Goal: Browse casually

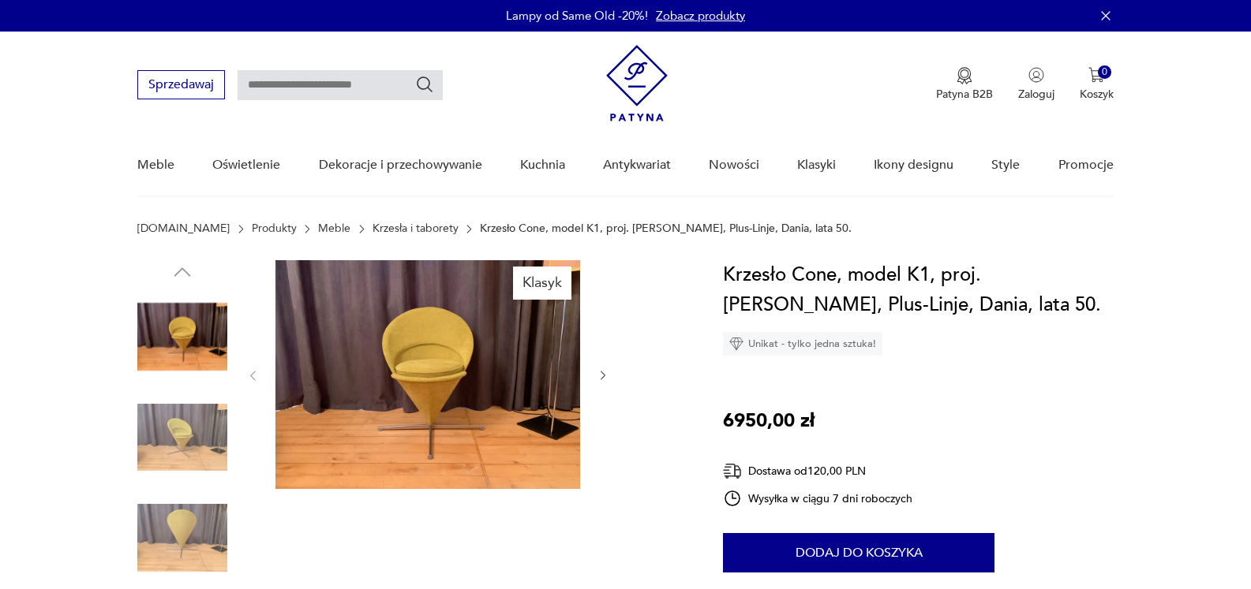
click at [604, 375] on icon "button" at bounding box center [602, 376] width 5 height 9
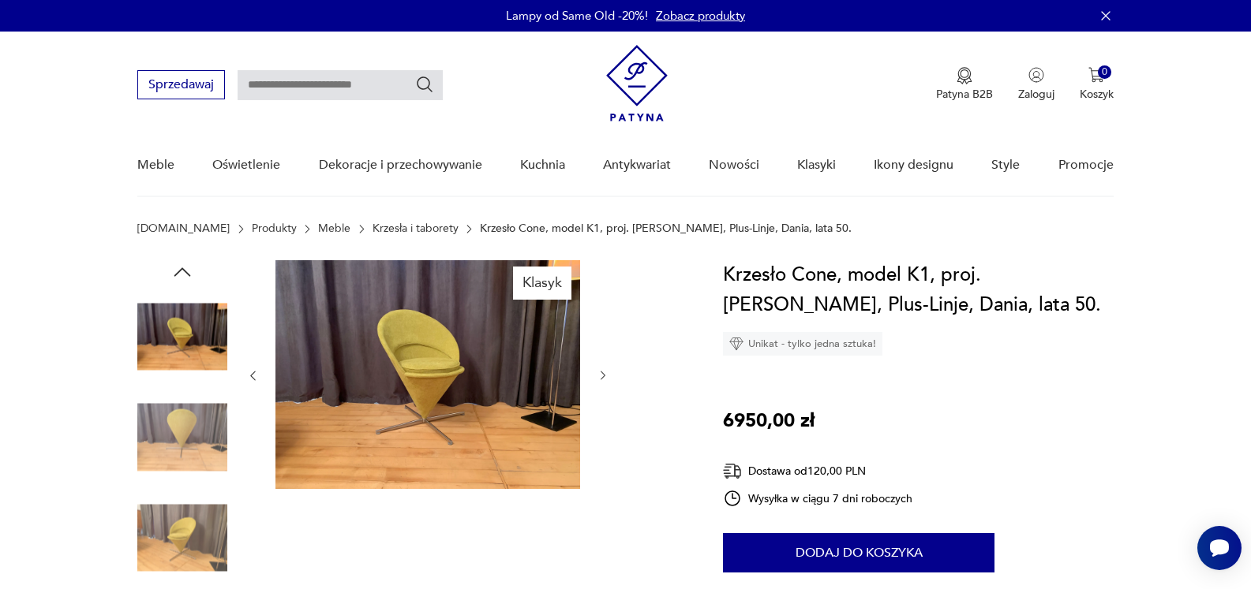
click at [604, 375] on icon "button" at bounding box center [602, 376] width 5 height 9
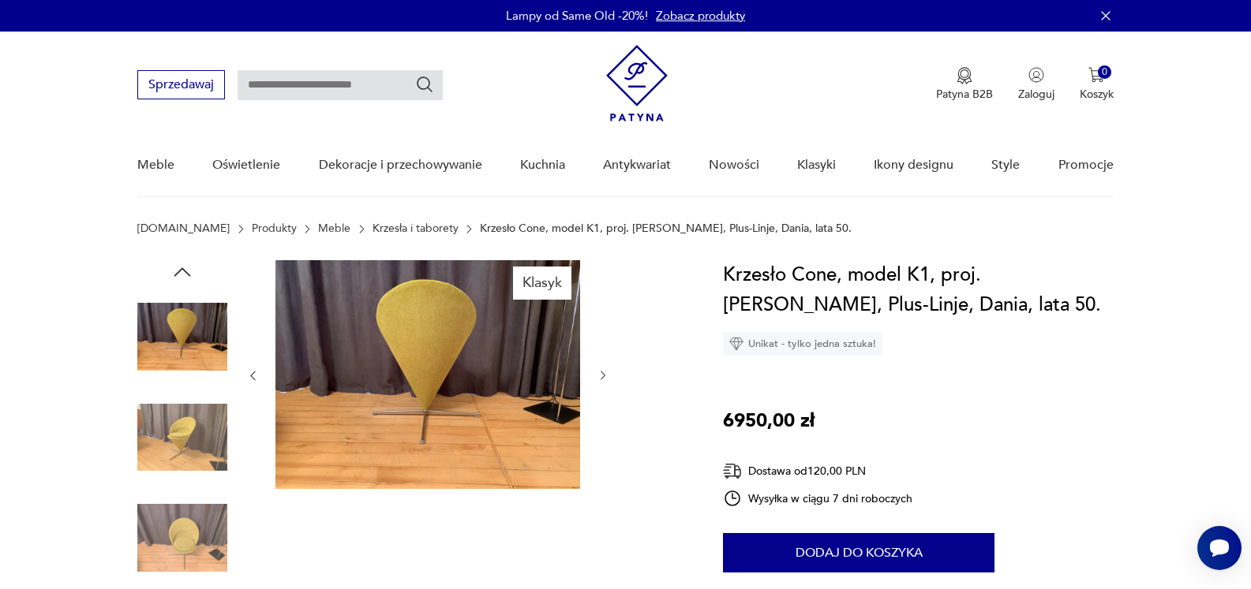
click at [604, 375] on icon "button" at bounding box center [602, 376] width 5 height 9
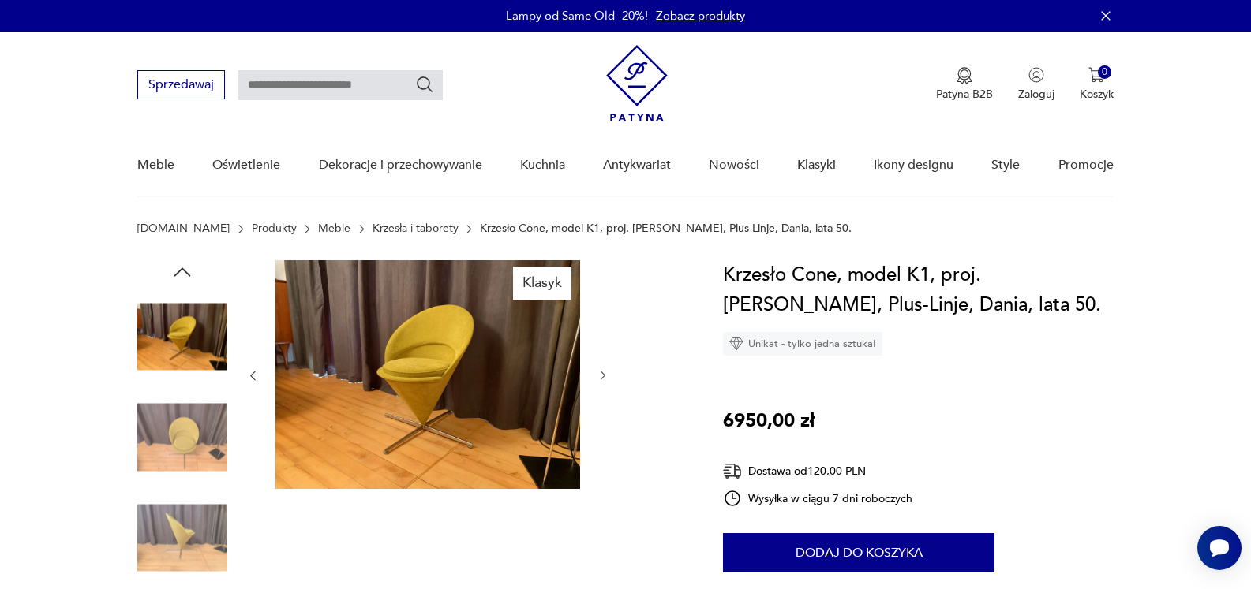
click at [604, 375] on icon "button" at bounding box center [602, 376] width 5 height 9
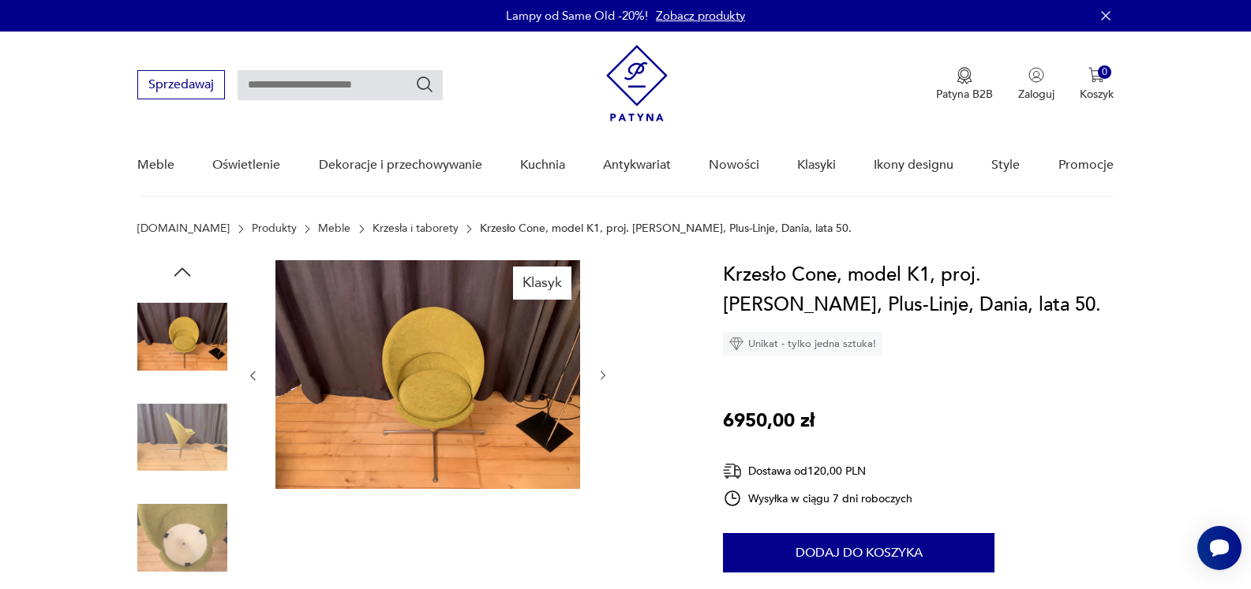
click at [604, 375] on icon "button" at bounding box center [602, 376] width 5 height 9
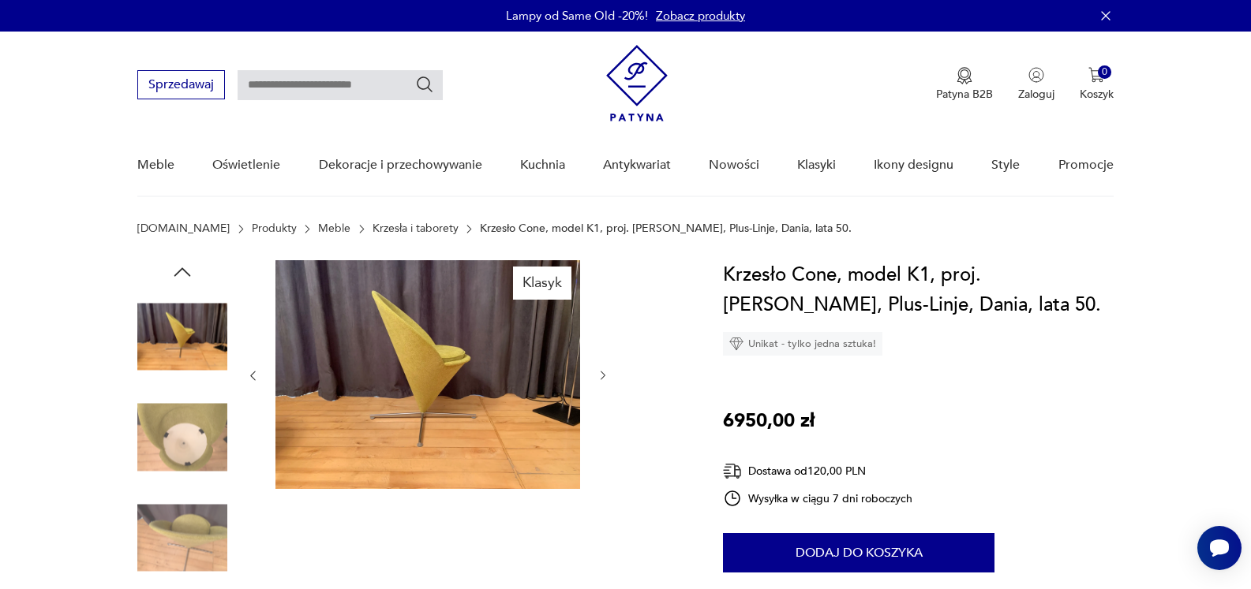
click at [604, 375] on icon "button" at bounding box center [602, 376] width 5 height 9
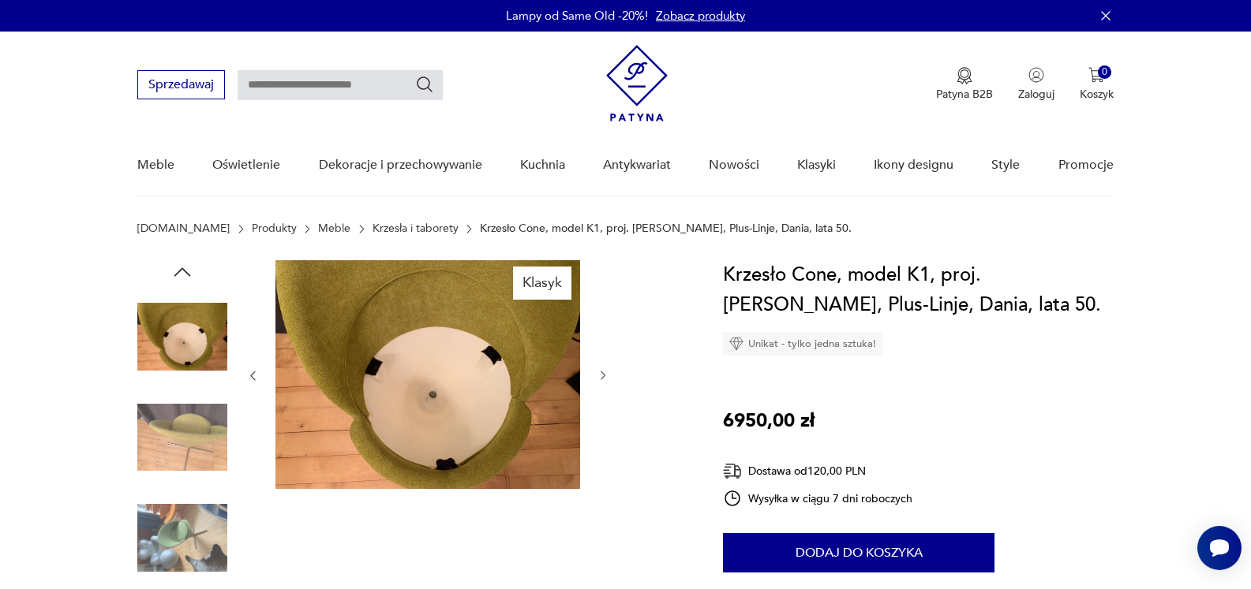
click at [604, 375] on icon "button" at bounding box center [602, 376] width 5 height 9
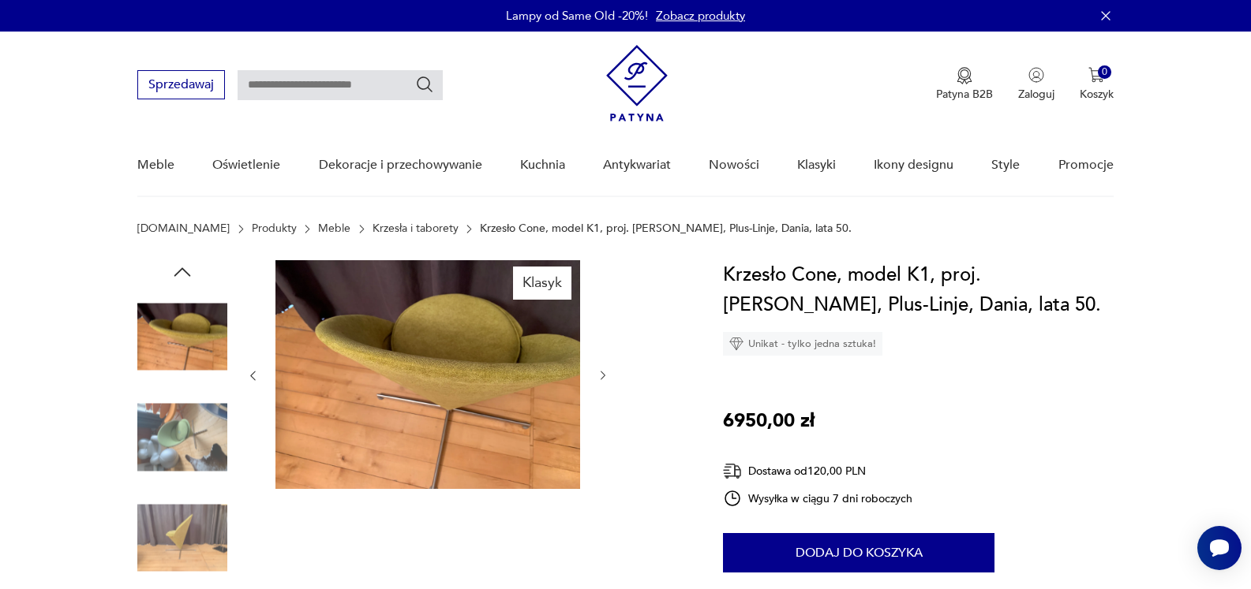
click at [604, 375] on icon "button" at bounding box center [602, 376] width 5 height 9
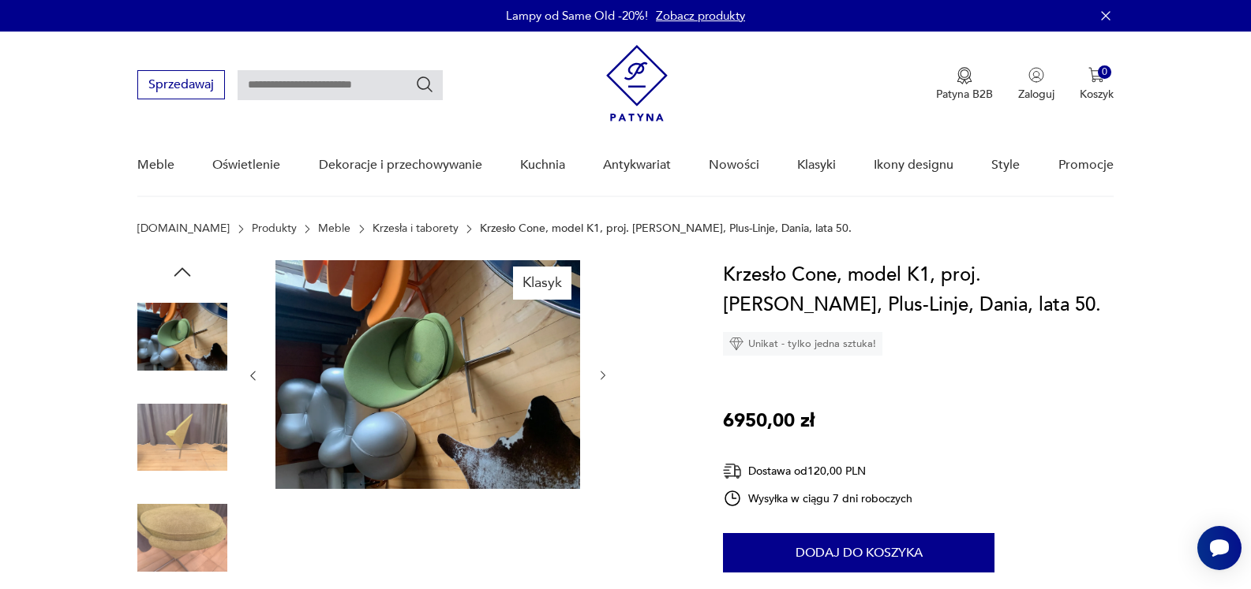
click at [604, 375] on icon "button" at bounding box center [602, 376] width 5 height 9
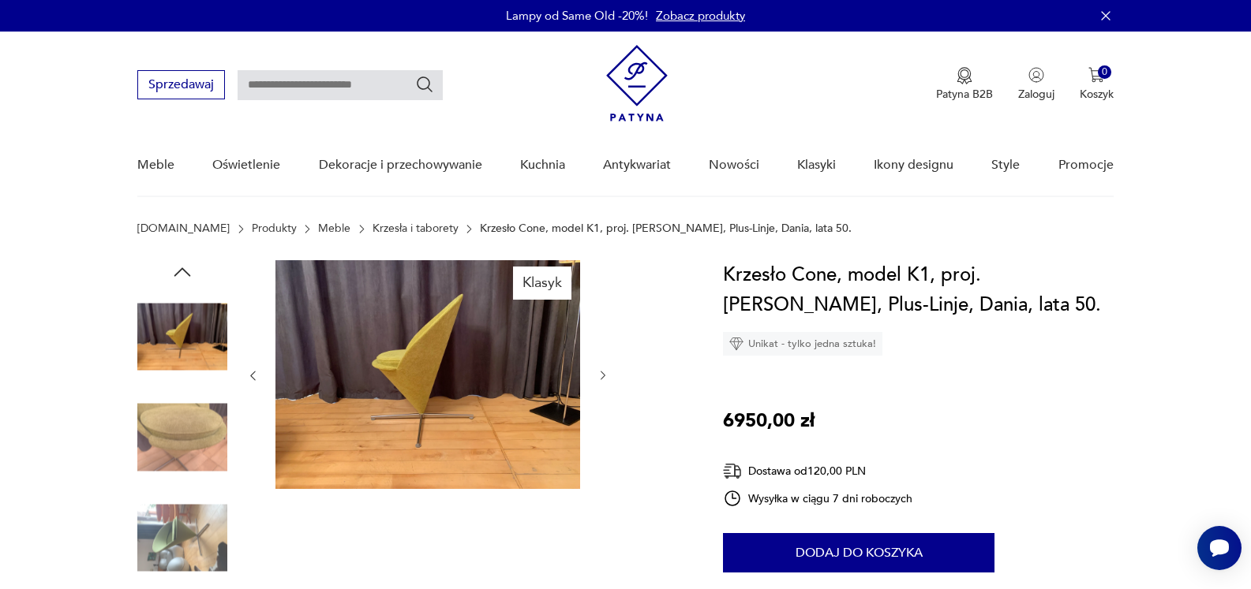
click at [604, 375] on icon "button" at bounding box center [602, 376] width 5 height 9
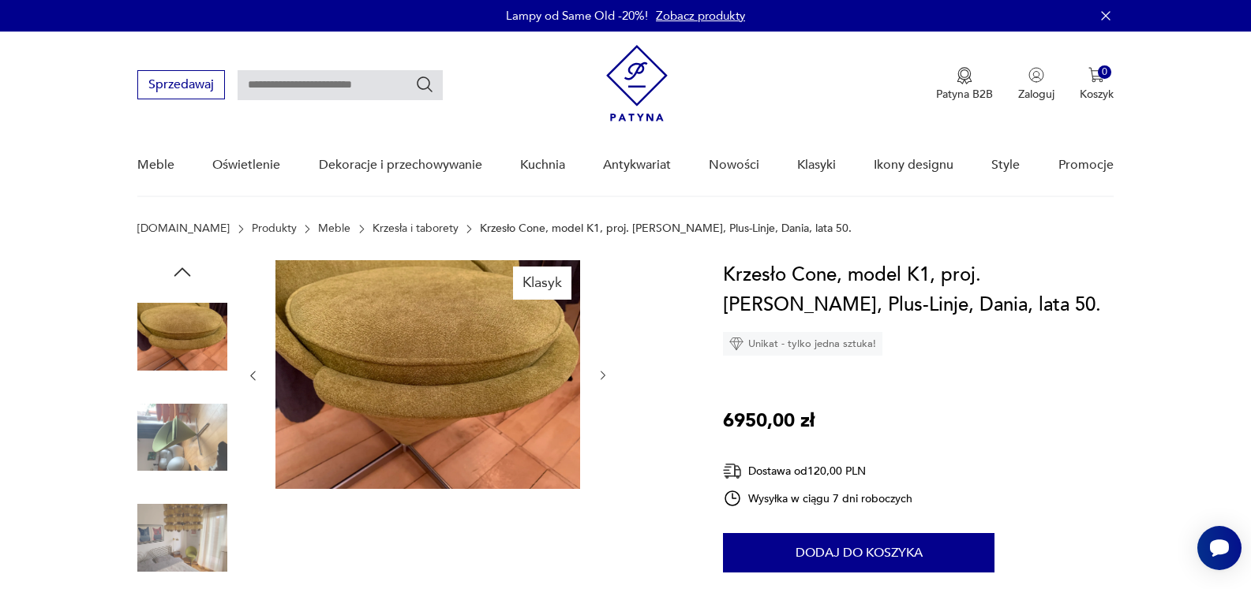
click at [604, 375] on icon "button" at bounding box center [602, 376] width 5 height 9
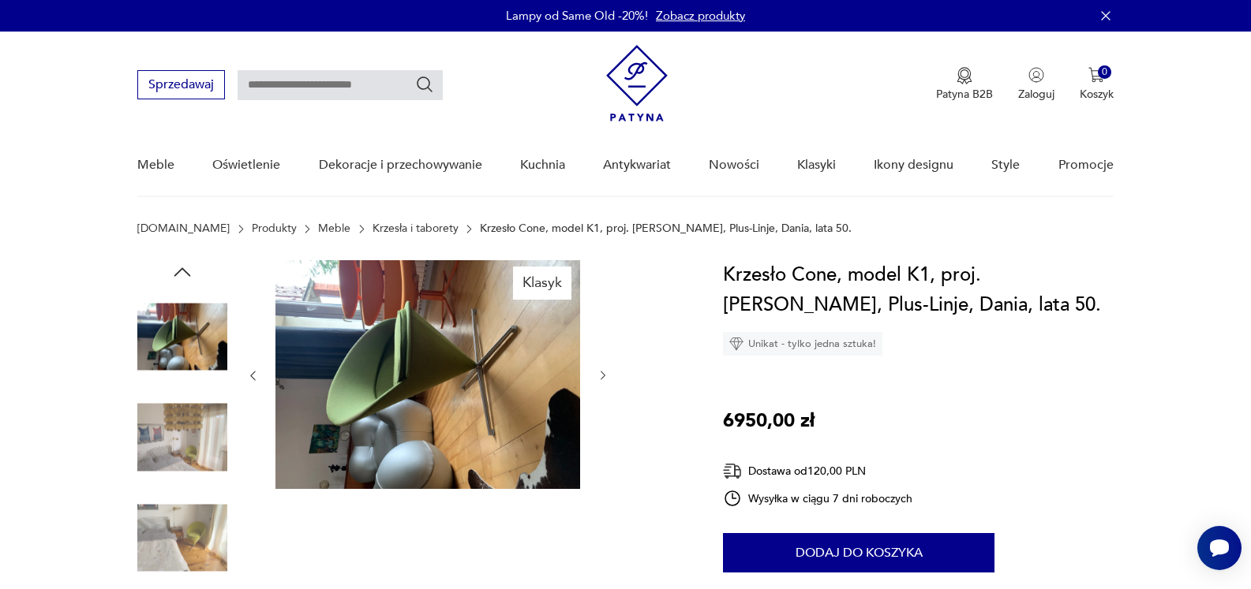
click at [604, 375] on icon "button" at bounding box center [602, 376] width 5 height 9
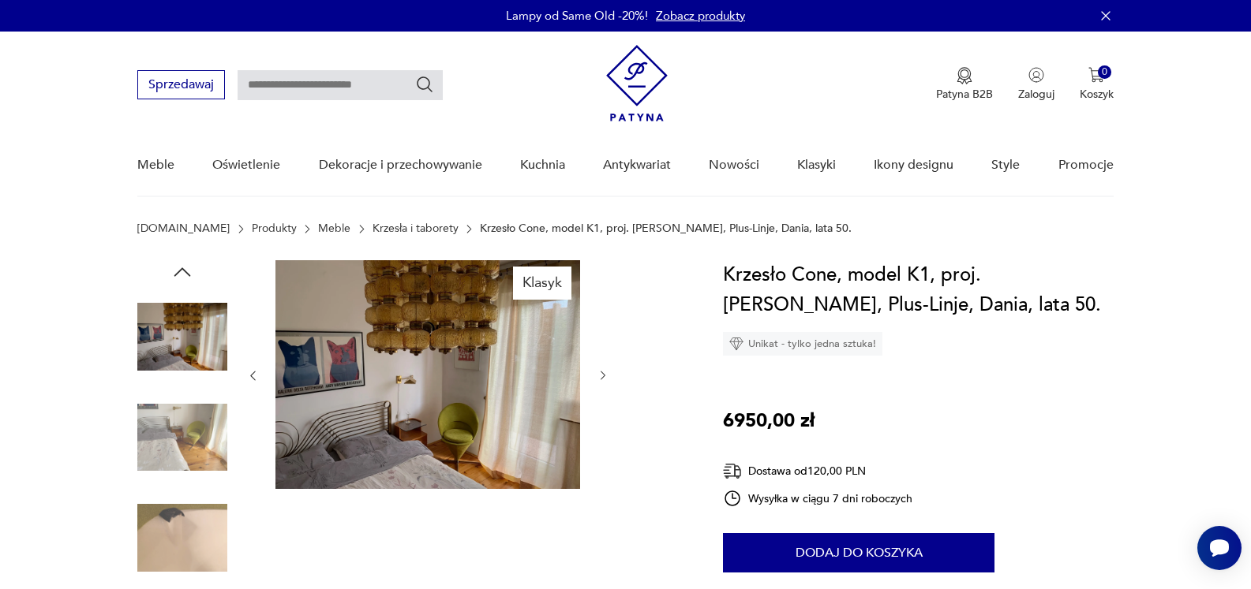
click at [604, 375] on icon "button" at bounding box center [602, 376] width 5 height 9
